Goal: Use online tool/utility: Utilize a website feature to perform a specific function

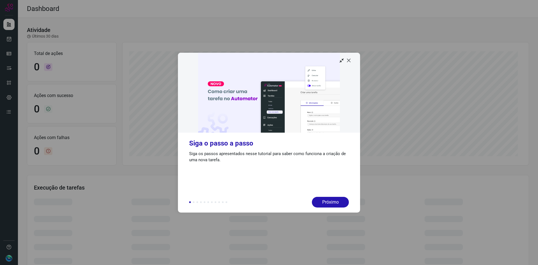
click at [348, 61] on icon at bounding box center [349, 60] width 6 height 6
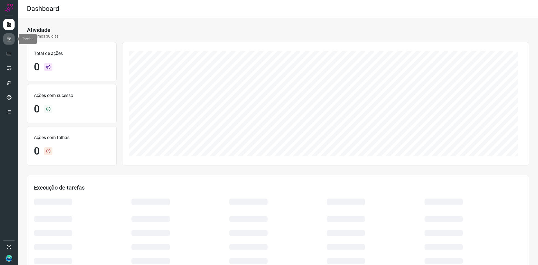
click at [13, 41] on link at bounding box center [8, 38] width 11 height 11
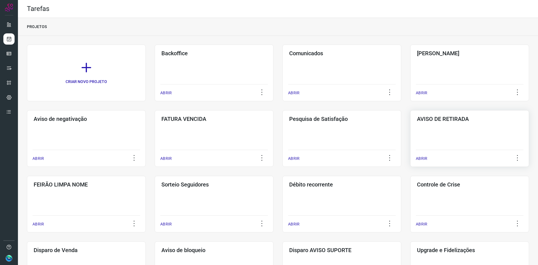
click at [467, 131] on div "AVISO DE RETIRADA ABRIR" at bounding box center [469, 138] width 119 height 57
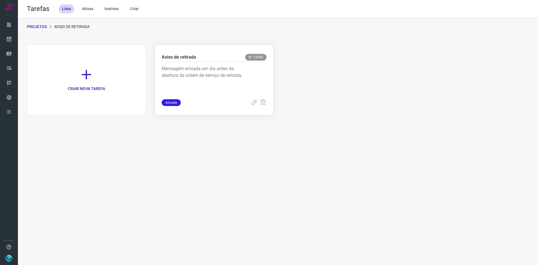
click at [205, 74] on p "Mensagem enviada um dia antes da abertura da ordem de serviço de retirada." at bounding box center [204, 79] width 84 height 28
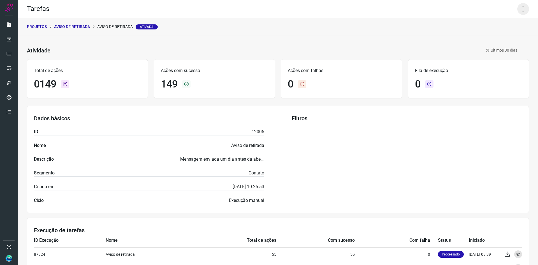
click at [520, 10] on icon at bounding box center [523, 9] width 12 height 12
click at [505, 36] on li "Executar" at bounding box center [498, 36] width 51 height 9
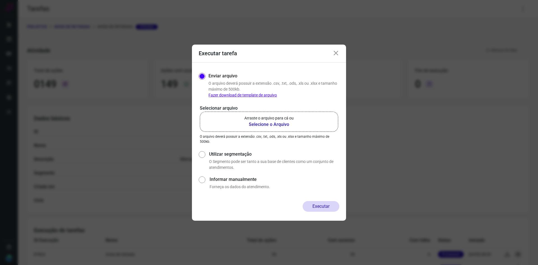
click at [273, 121] on b "Selecione o Arquivo" at bounding box center [268, 124] width 49 height 7
click at [0, 0] on input "Arraste o arquivo para cá ou Selecione o Arquivo" at bounding box center [0, 0] width 0 height 0
click at [273, 123] on b "Selecione o Arquivo" at bounding box center [268, 124] width 49 height 7
click at [0, 0] on input "Arraste o arquivo para cá ou Selecione o Arquivo" at bounding box center [0, 0] width 0 height 0
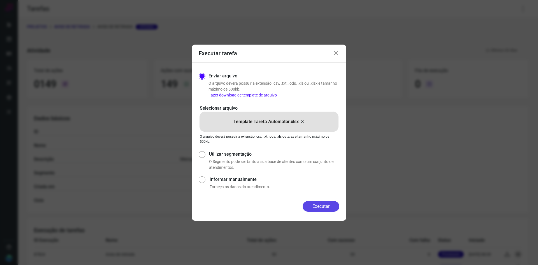
click at [327, 207] on button "Executar" at bounding box center [320, 206] width 37 height 11
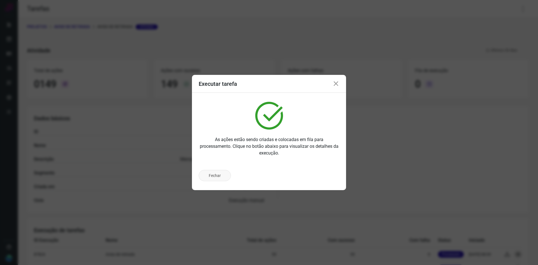
click at [216, 175] on button "Fechar" at bounding box center [215, 175] width 32 height 11
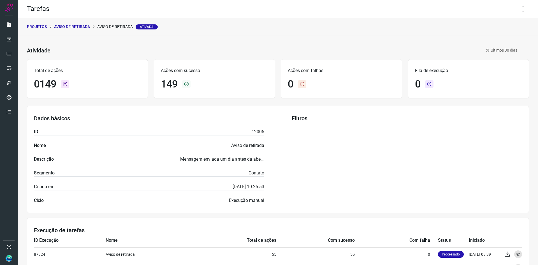
click at [81, 27] on p "AVISO DE RETIRADA" at bounding box center [72, 27] width 36 height 6
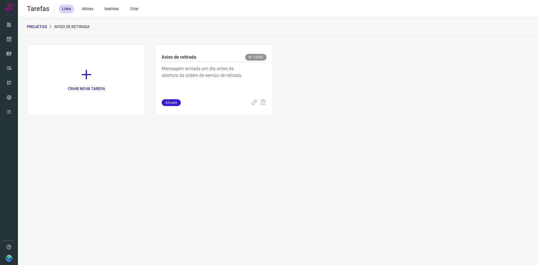
click at [38, 27] on p "PROJETOS" at bounding box center [37, 27] width 20 height 6
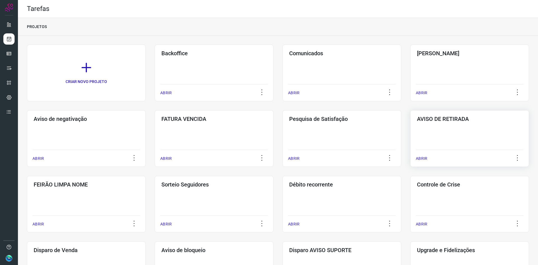
click at [459, 119] on h3 "AVISO DE RETIRADA" at bounding box center [469, 118] width 105 height 7
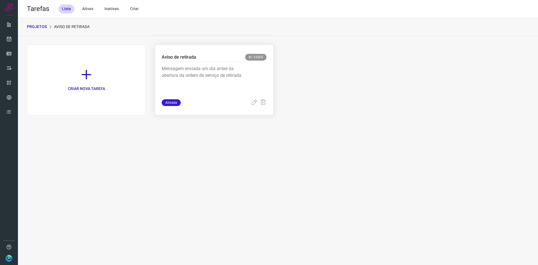
click at [210, 67] on p "Mensagem enviada um dia antes da abertura da ordem de serviço de retirada." at bounding box center [204, 79] width 84 height 28
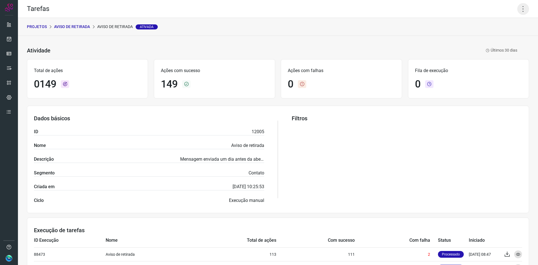
click at [521, 8] on icon at bounding box center [523, 9] width 12 height 12
